Goal: Task Accomplishment & Management: Manage account settings

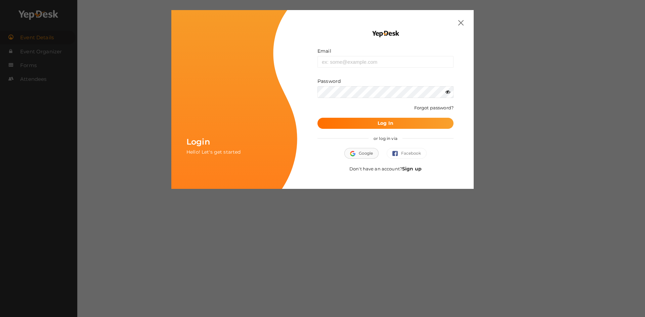
click at [366, 153] on button "Google" at bounding box center [361, 153] width 34 height 11
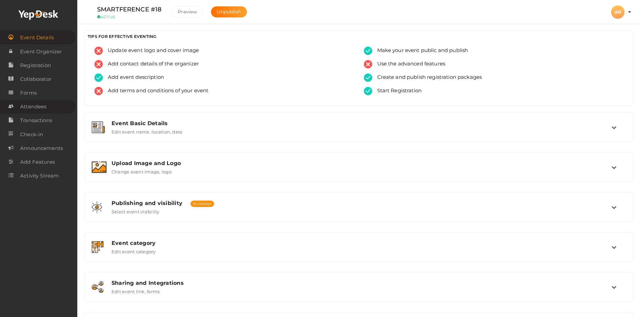
click at [38, 104] on span "Attendees" at bounding box center [33, 106] width 26 height 13
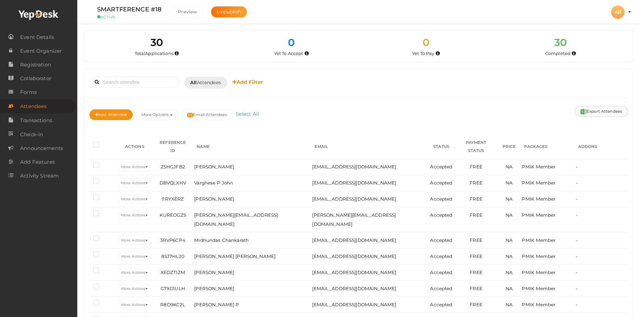
click at [599, 112] on button "Export Attendees" at bounding box center [601, 111] width 53 height 11
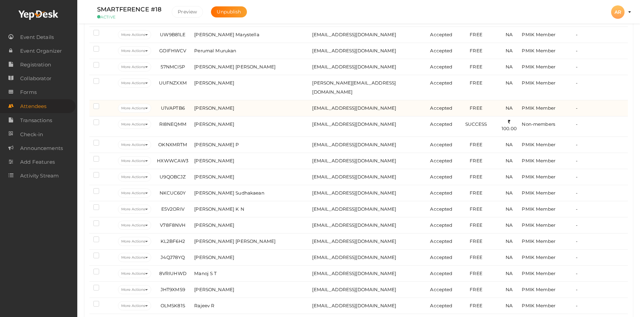
scroll to position [343, 0]
